Goal: Transaction & Acquisition: Obtain resource

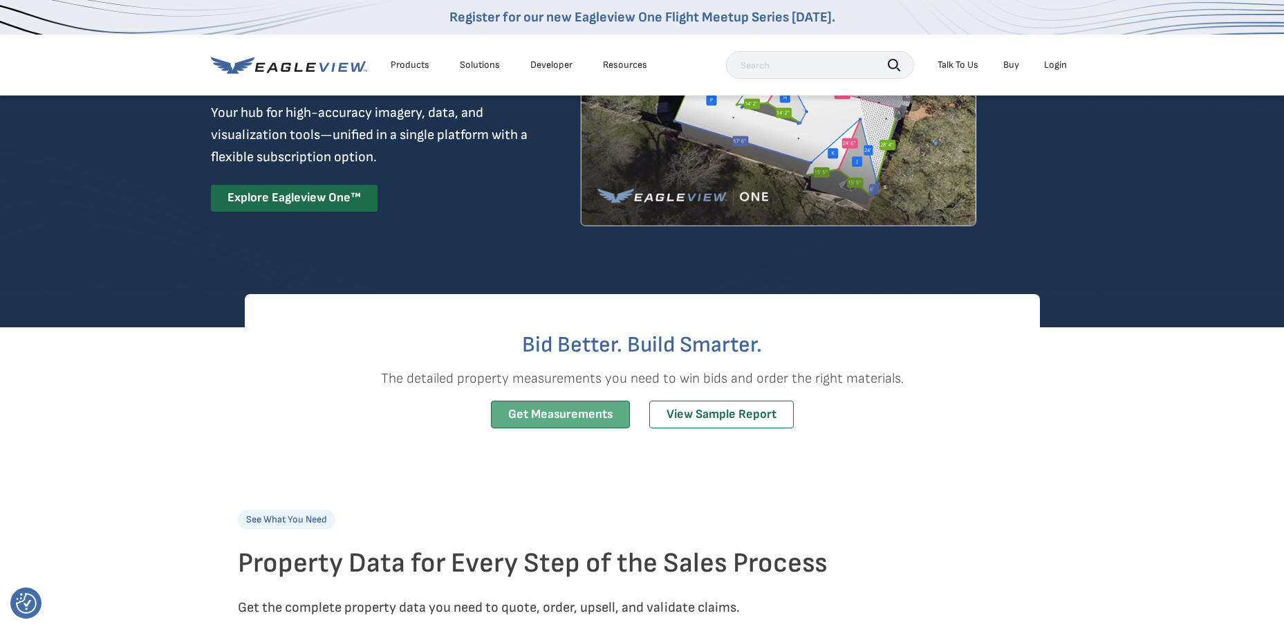
click at [616, 407] on link "Get Measurements" at bounding box center [560, 414] width 139 height 28
